Goal: Browse casually

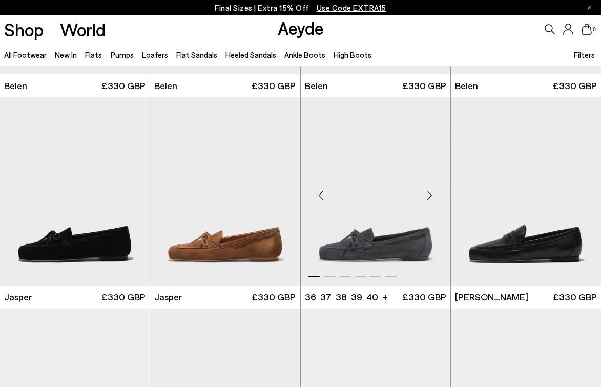
scroll to position [182, 0]
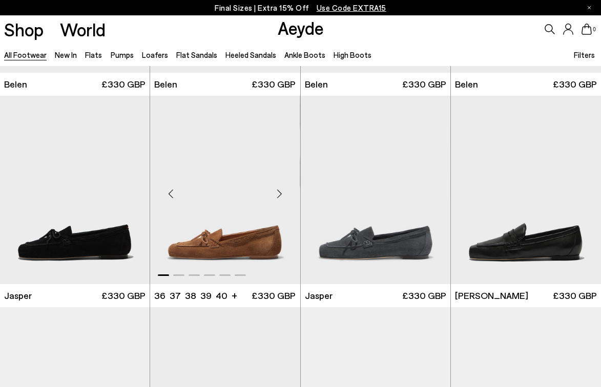
click at [280, 193] on div "Next slide" at bounding box center [279, 194] width 31 height 31
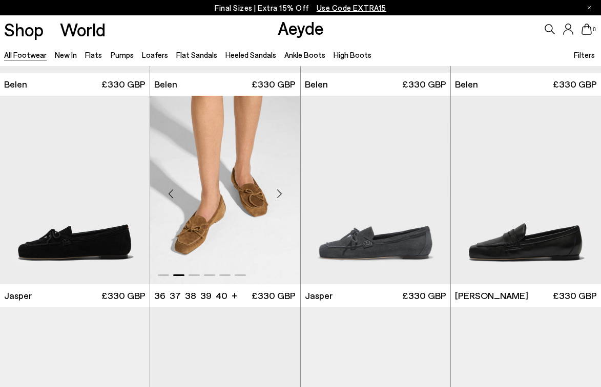
click at [280, 193] on div "Next slide" at bounding box center [279, 194] width 31 height 31
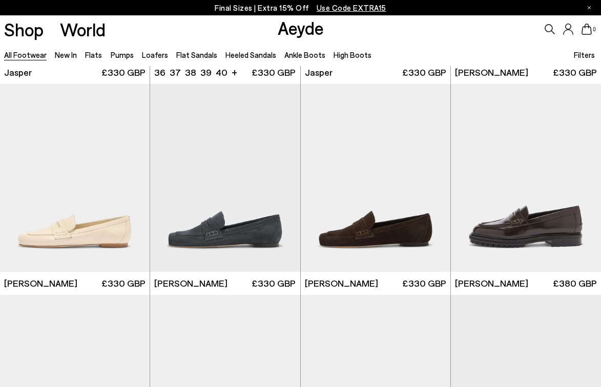
scroll to position [407, 0]
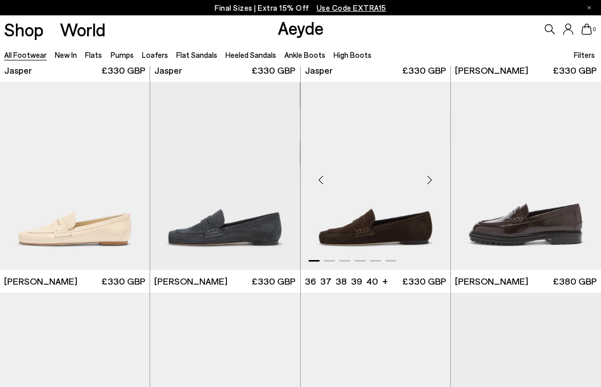
click at [431, 181] on div "Next slide" at bounding box center [429, 180] width 31 height 31
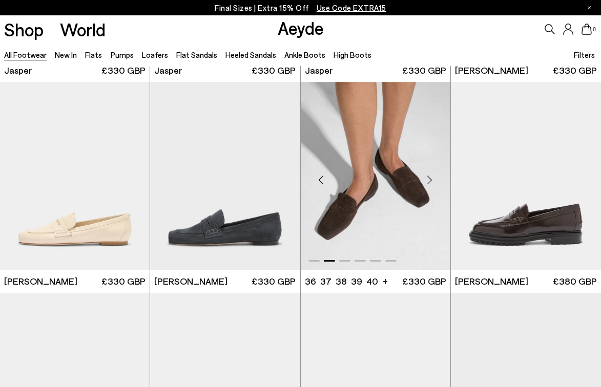
click at [431, 181] on div "Next slide" at bounding box center [429, 180] width 31 height 31
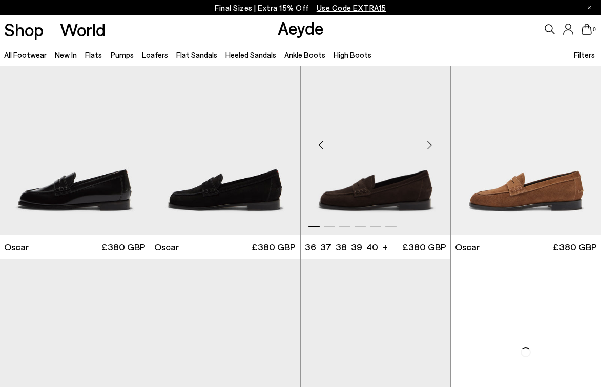
scroll to position [1078, 0]
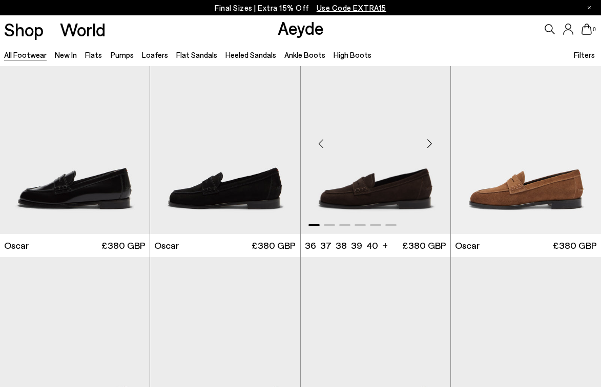
click at [431, 141] on div "Next slide" at bounding box center [429, 144] width 31 height 31
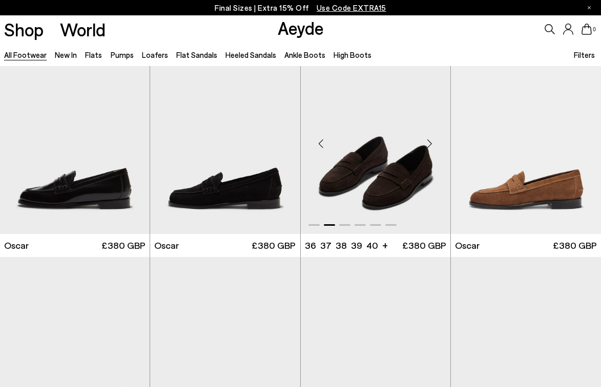
click at [431, 141] on div "Next slide" at bounding box center [429, 144] width 31 height 31
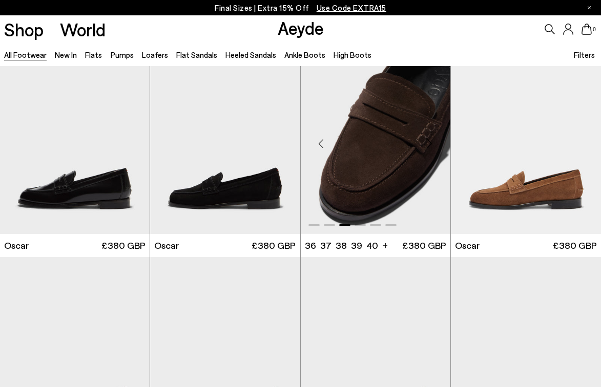
click at [431, 141] on div "Next slide" at bounding box center [429, 144] width 31 height 31
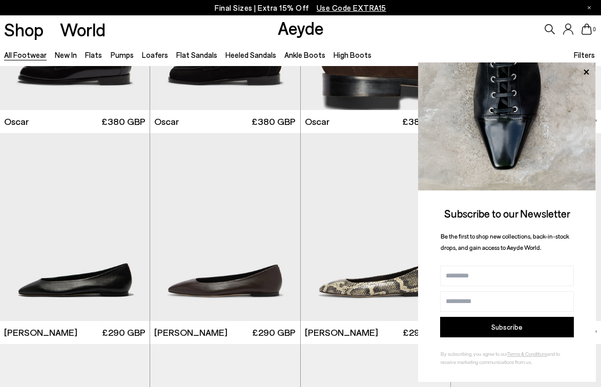
scroll to position [1206, 0]
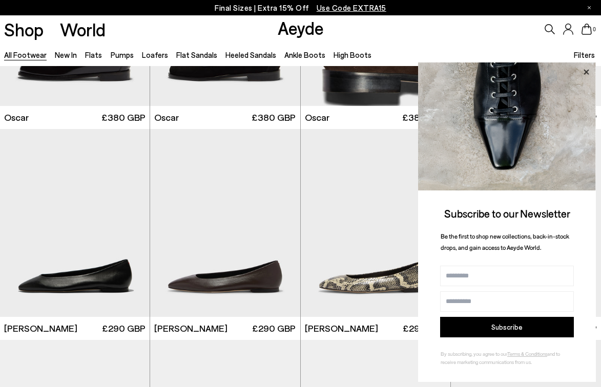
click at [585, 72] on icon at bounding box center [585, 71] width 5 height 5
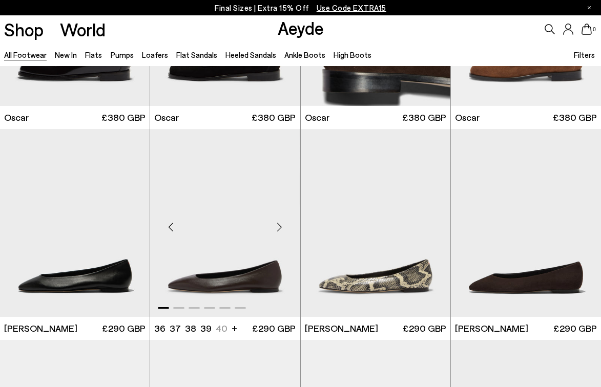
click at [280, 229] on div "Next slide" at bounding box center [279, 227] width 31 height 31
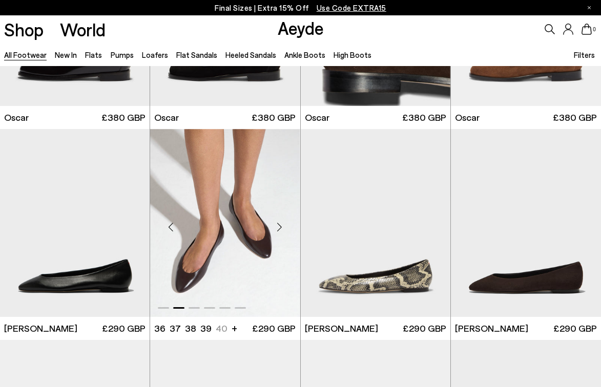
click at [280, 229] on div "Next slide" at bounding box center [279, 227] width 31 height 31
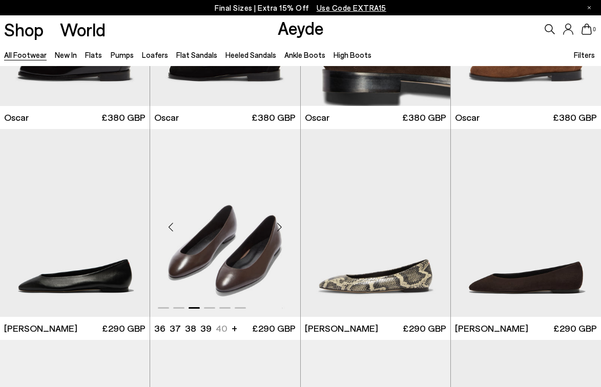
click at [280, 229] on div "Next slide" at bounding box center [279, 227] width 31 height 31
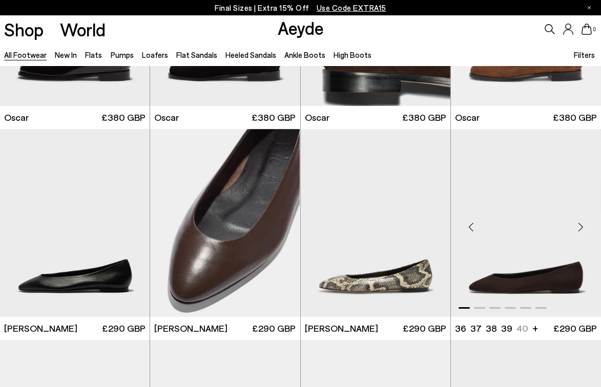
click at [582, 228] on div "Next slide" at bounding box center [580, 227] width 31 height 31
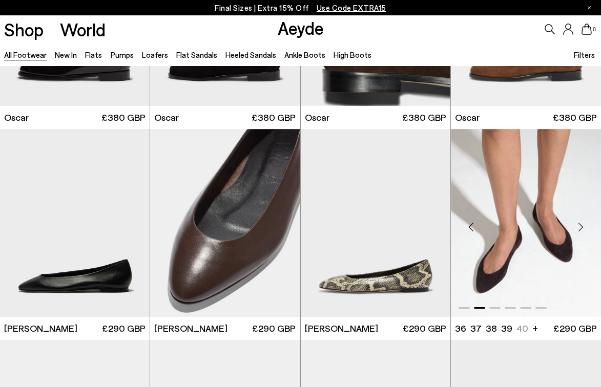
click at [582, 228] on div "Next slide" at bounding box center [580, 227] width 31 height 31
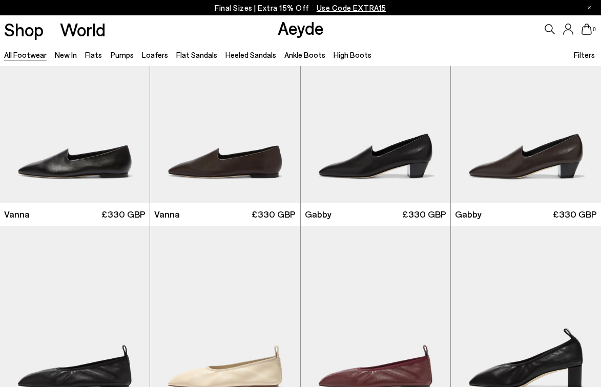
scroll to position [1752, 0]
